Goal: Task Accomplishment & Management: Manage account settings

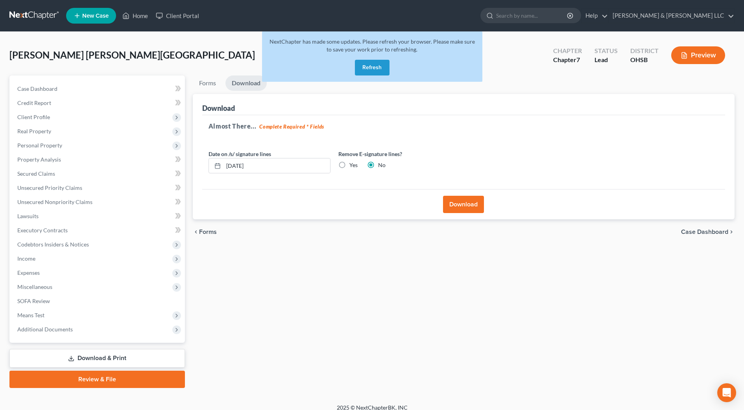
scroll to position [8, 0]
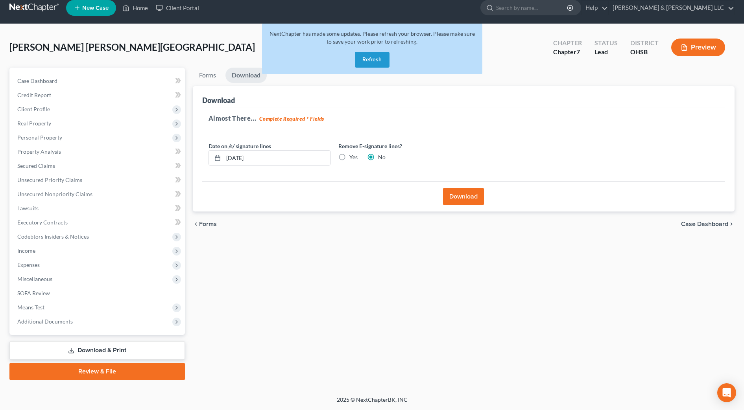
click at [383, 64] on button "Refresh" at bounding box center [372, 60] width 35 height 16
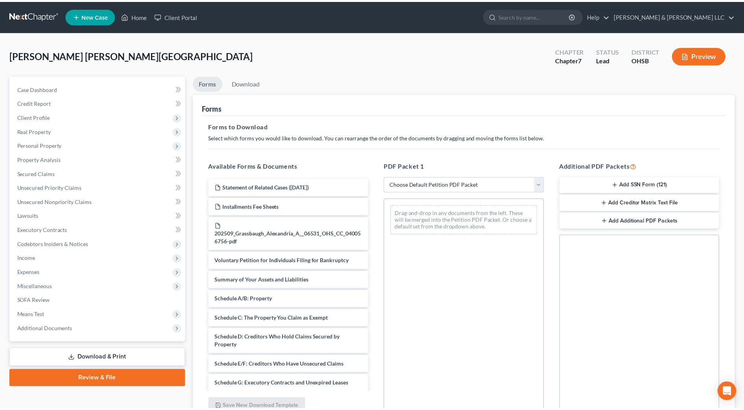
scroll to position [8, 0]
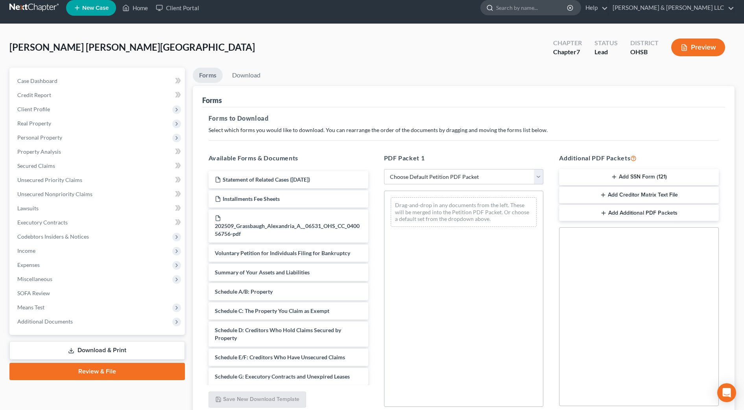
click at [568, 8] on input "search" at bounding box center [532, 7] width 72 height 15
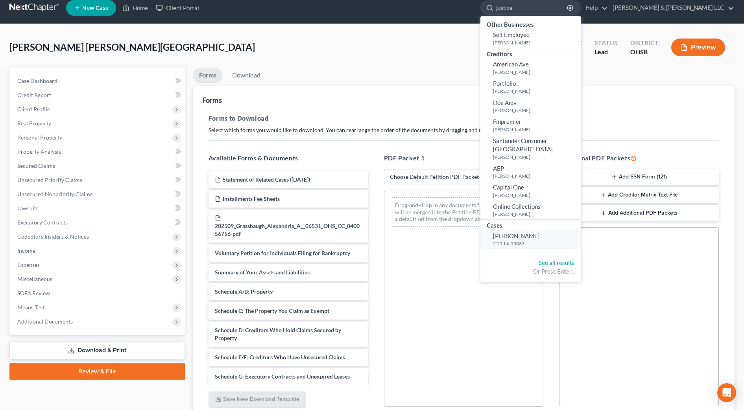
type input "justice"
click at [560, 240] on small "2:25-bk-53033" at bounding box center [536, 243] width 86 height 7
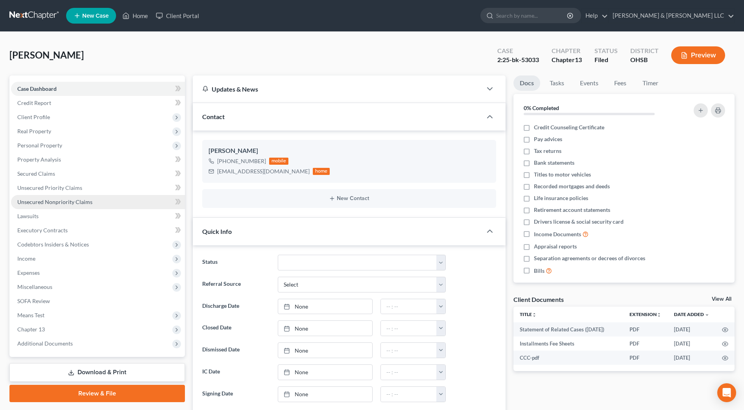
scroll to position [108, 0]
click at [87, 203] on span "Unsecured Nonpriority Claims" at bounding box center [54, 202] width 75 height 7
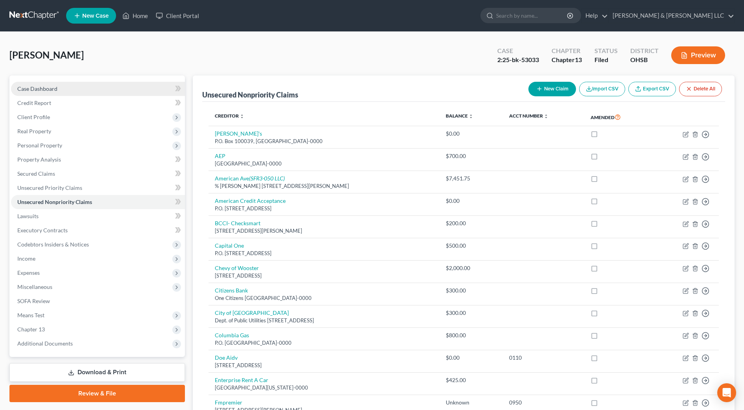
click at [47, 85] on link "Case Dashboard" at bounding box center [98, 89] width 174 height 14
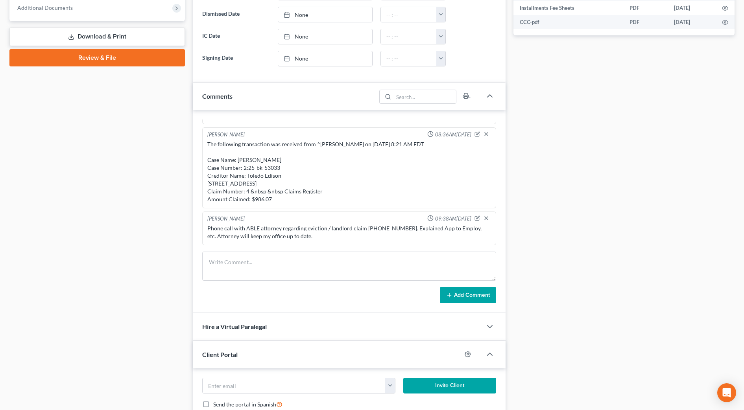
scroll to position [393, 0]
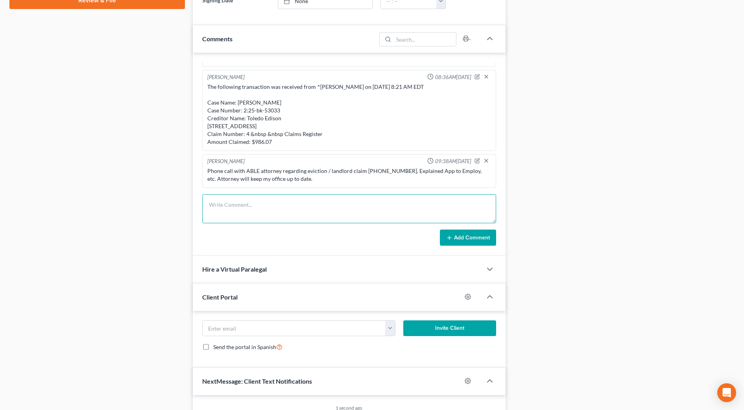
click at [249, 213] on textarea at bounding box center [349, 208] width 294 height 29
paste textarea "The following transaction was received from ^[PERSON_NAME] on [DATE] 9:35 PM ED…"
type textarea "The following transaction was received from ^[PERSON_NAME] on [DATE] 9:35 PM ED…"
click at [480, 240] on button "Add Comment" at bounding box center [468, 238] width 56 height 17
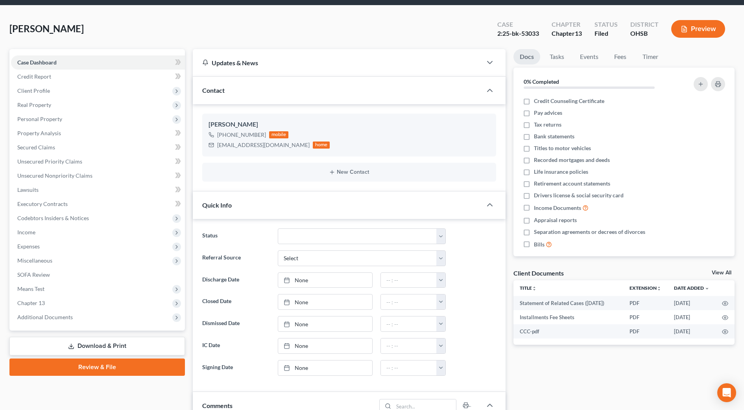
scroll to position [0, 0]
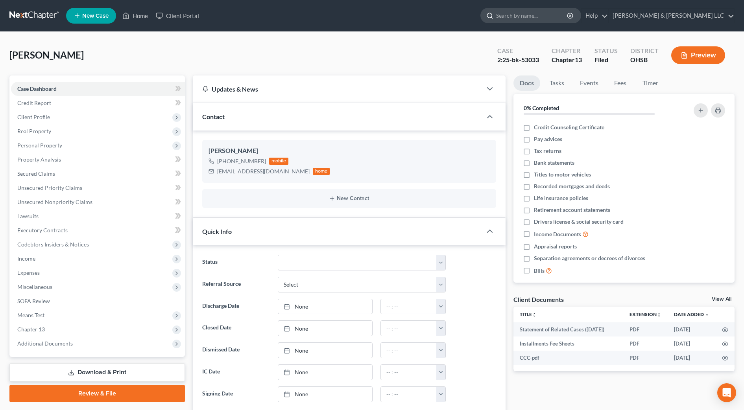
click at [564, 19] on input "search" at bounding box center [532, 15] width 72 height 15
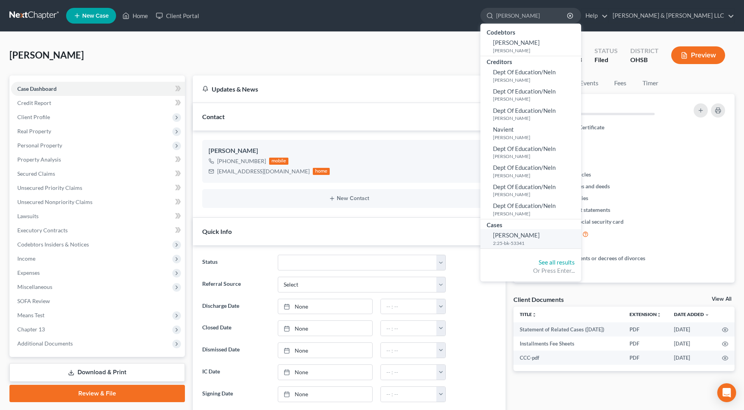
type input "[PERSON_NAME]"
click at [540, 234] on span "[PERSON_NAME]" at bounding box center [516, 235] width 47 height 7
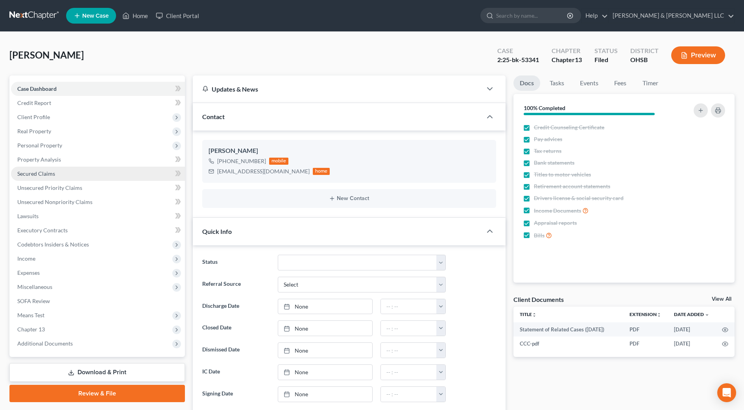
click at [46, 172] on span "Secured Claims" at bounding box center [36, 173] width 38 height 7
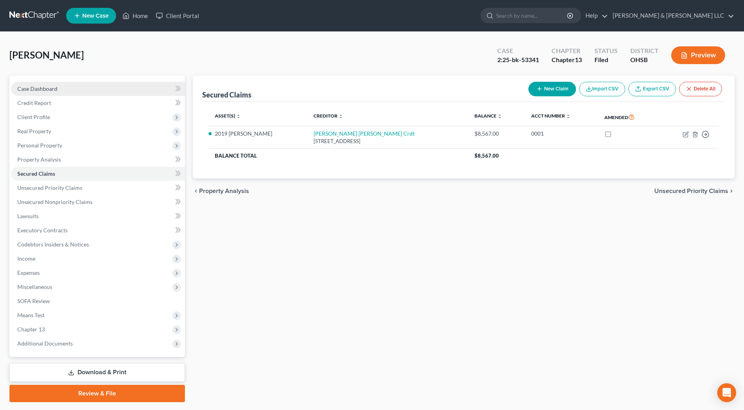
click at [45, 85] on span "Case Dashboard" at bounding box center [37, 88] width 40 height 7
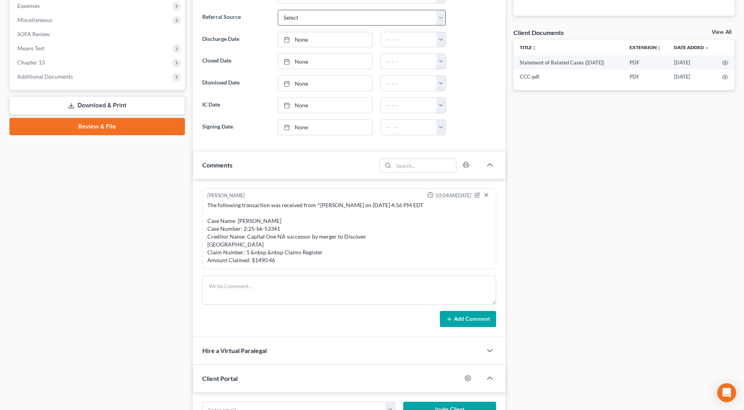
scroll to position [295, 0]
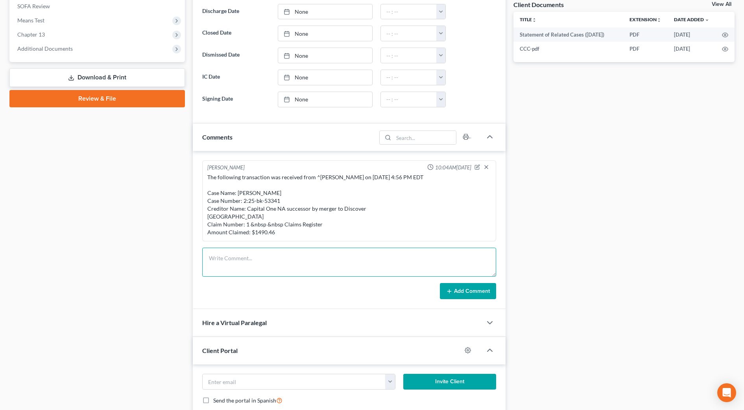
click at [260, 269] on textarea at bounding box center [349, 262] width 294 height 29
paste textarea "Case Name: [PERSON_NAME] Case Number: 2:25-bk-53341 Creditor Name: [PERSON_NAME…"
type textarea "Case Name: [PERSON_NAME] Case Number: 2:25-bk-53341 Creditor Name: [PERSON_NAME…"
click at [469, 300] on button "Add Comment" at bounding box center [468, 291] width 56 height 17
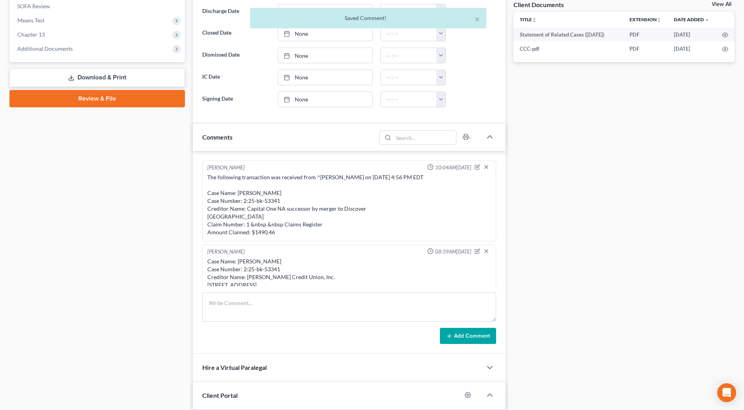
scroll to position [55, 0]
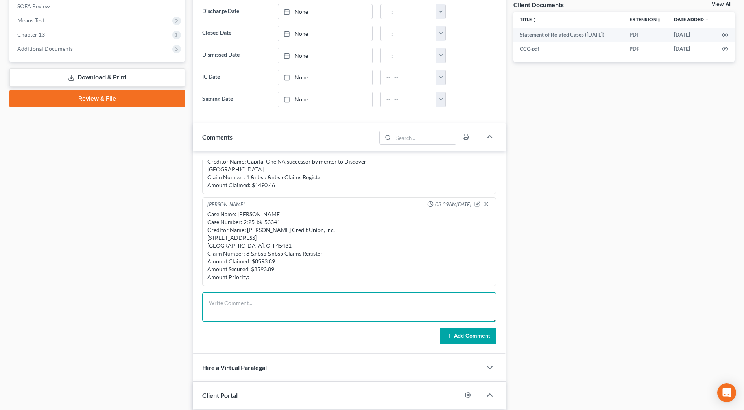
click at [244, 304] on textarea at bounding box center [349, 307] width 294 height 29
paste textarea "he following transaction was received from ^[PERSON_NAME] on [DATE] 4:20 PM EDT…"
type textarea "he following transaction was received from ^[PERSON_NAME] on [DATE] 4:20 PM EDT…"
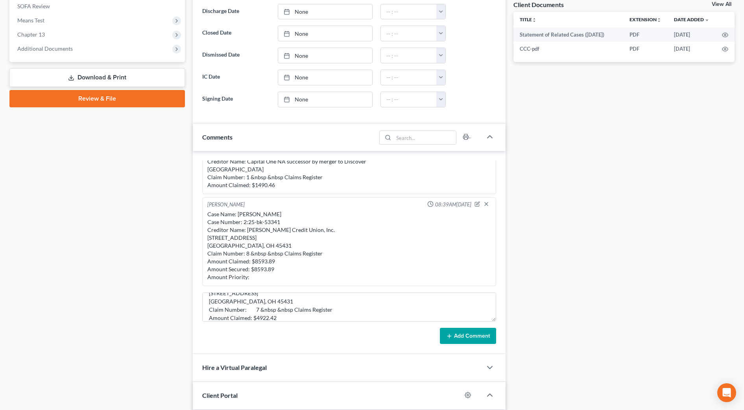
click at [462, 342] on button "Add Comment" at bounding box center [468, 336] width 56 height 17
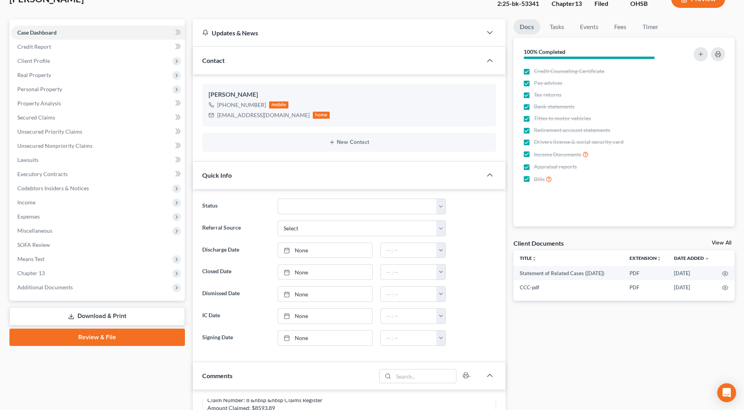
scroll to position [0, 0]
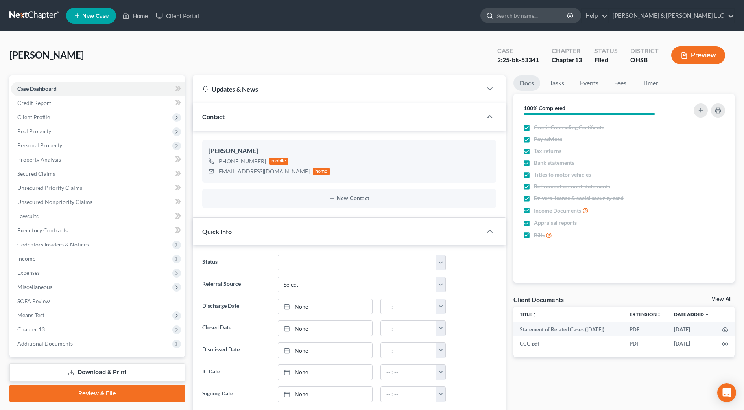
click at [547, 14] on input "search" at bounding box center [532, 15] width 72 height 15
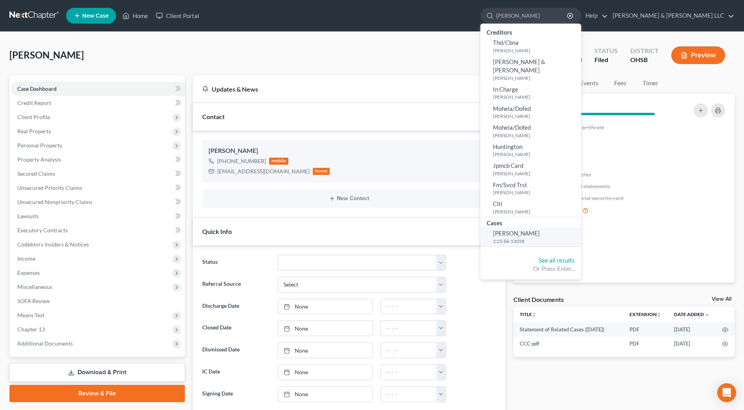
type input "[PERSON_NAME]"
click at [564, 236] on link "[PERSON_NAME] 2:25-bk-53058" at bounding box center [530, 236] width 101 height 19
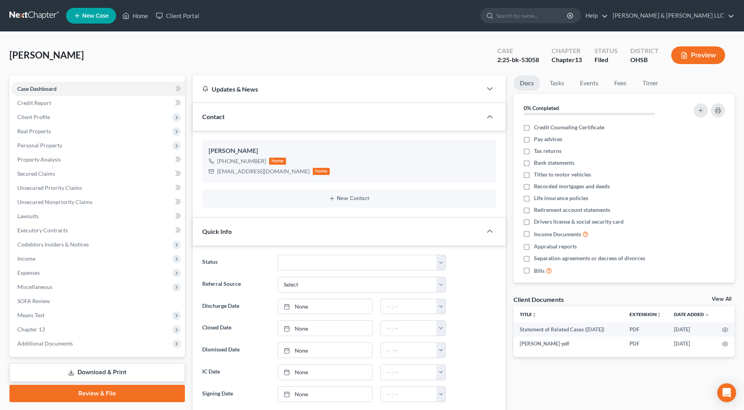
scroll to position [615, 0]
click at [565, 14] on input "search" at bounding box center [532, 15] width 72 height 15
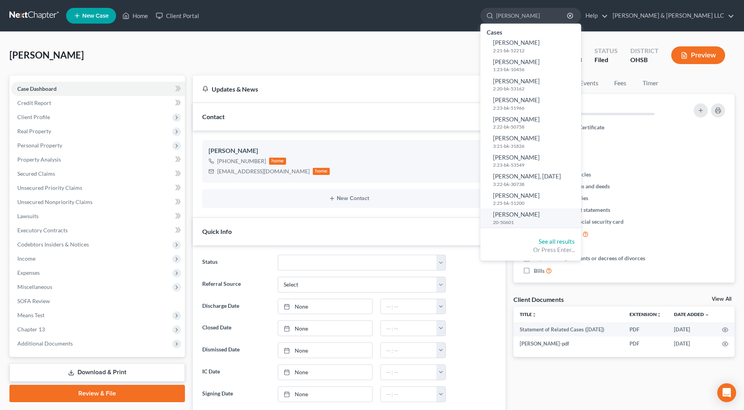
type input "[PERSON_NAME]"
click at [550, 218] on link "[PERSON_NAME] 20-50601" at bounding box center [530, 218] width 101 height 19
